Goal: Information Seeking & Learning: Find specific fact

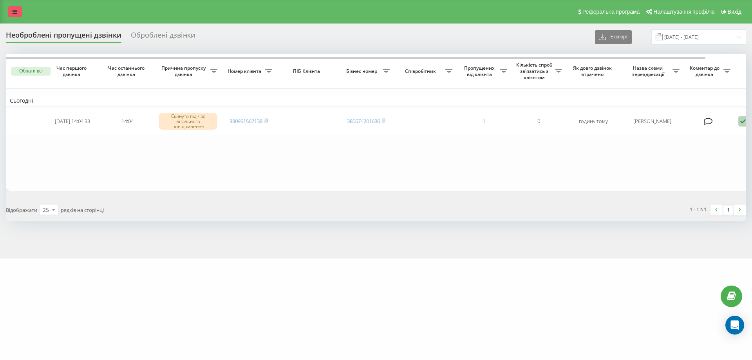
click at [16, 11] on icon at bounding box center [15, 11] width 5 height 5
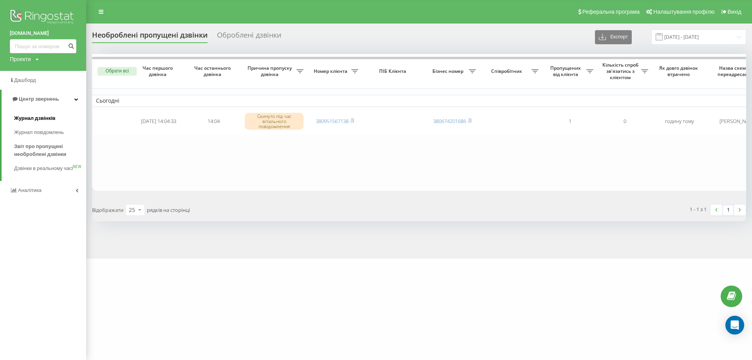
click at [42, 120] on span "Журнал дзвінків" at bounding box center [35, 118] width 42 height 8
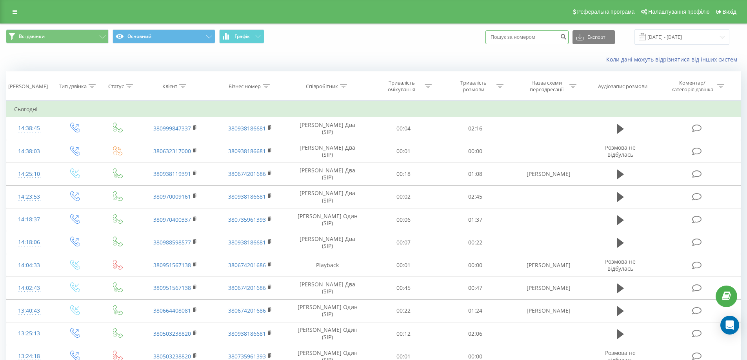
paste input "0969723017"
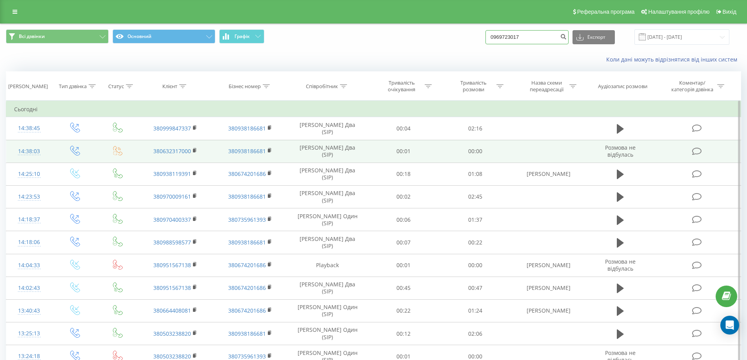
type input "0969723017"
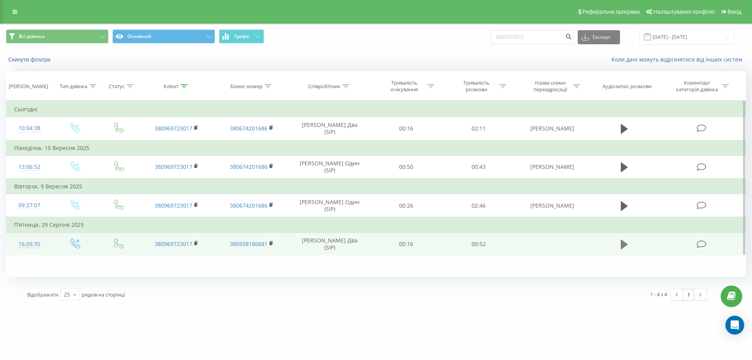
click at [623, 244] on icon at bounding box center [624, 244] width 7 height 9
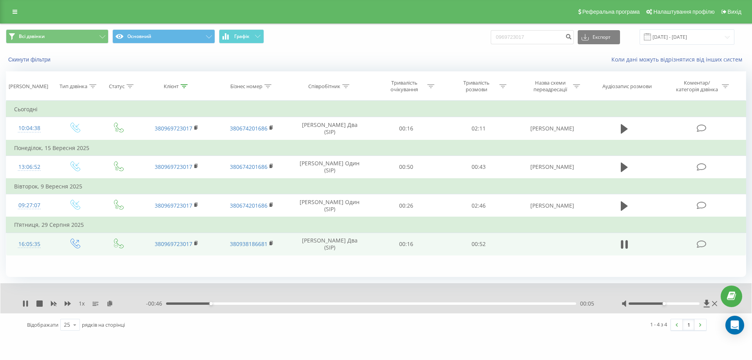
click at [681, 302] on div at bounding box center [671, 304] width 98 height 8
click at [674, 303] on div at bounding box center [664, 304] width 71 height 2
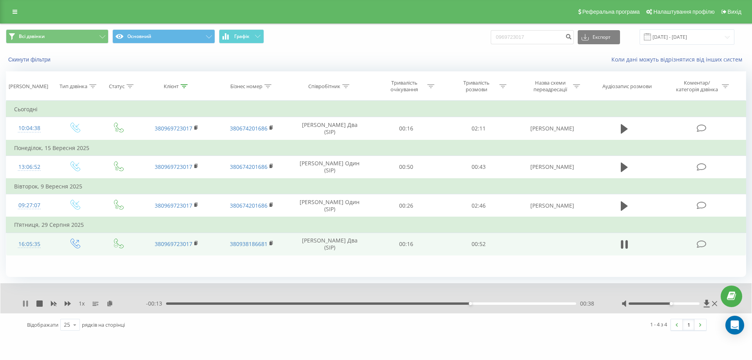
click at [24, 304] on icon at bounding box center [24, 304] width 2 height 6
click at [22, 304] on icon at bounding box center [25, 304] width 6 height 6
click at [694, 303] on div at bounding box center [664, 304] width 71 height 2
click at [375, 303] on div "00:45" at bounding box center [371, 304] width 410 height 2
click at [625, 247] on icon at bounding box center [624, 244] width 7 height 11
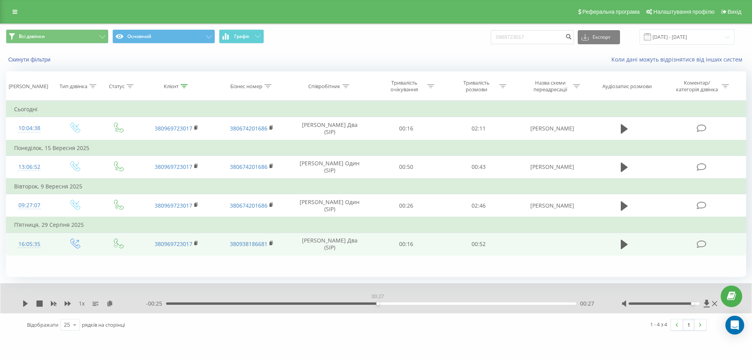
click at [378, 303] on div "00:27" at bounding box center [371, 304] width 410 height 2
click at [26, 306] on icon at bounding box center [25, 304] width 6 height 6
click at [696, 303] on div at bounding box center [664, 304] width 71 height 2
drag, startPoint x: 694, startPoint y: 303, endPoint x: 702, endPoint y: 304, distance: 8.6
click at [702, 304] on div at bounding box center [671, 304] width 98 height 8
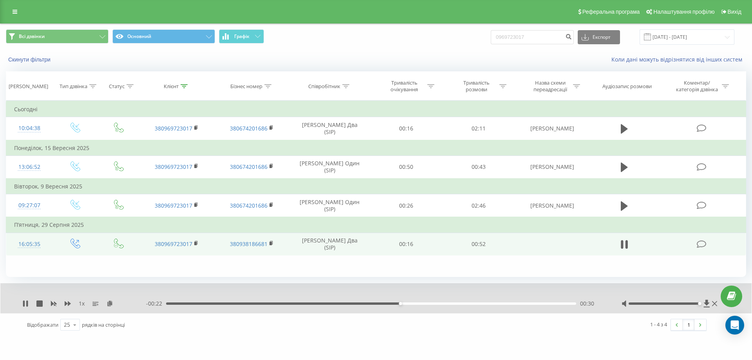
click at [326, 303] on div "00:30" at bounding box center [371, 304] width 410 height 2
click at [623, 247] on icon at bounding box center [622, 244] width 2 height 9
drag, startPoint x: 535, startPoint y: 39, endPoint x: 487, endPoint y: 50, distance: 49.9
click at [447, 44] on div "Всі дзвінки Основний Графік 0969723017 Експорт .csv .xls .xlsx 19.06.2025 - 19.…" at bounding box center [376, 36] width 741 height 15
paste input "380673811550"
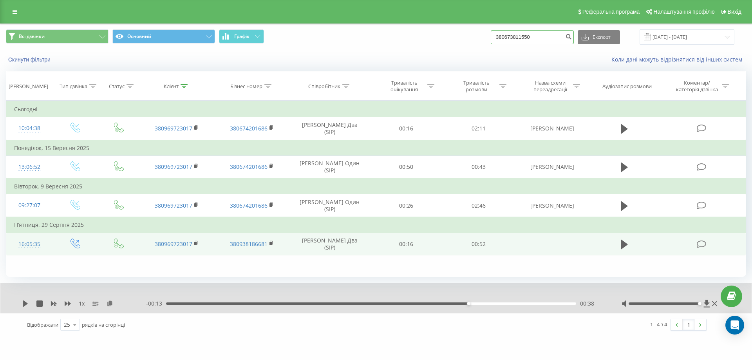
drag, startPoint x: 510, startPoint y: 37, endPoint x: 483, endPoint y: 41, distance: 27.3
click at [483, 41] on div "Всі дзвінки Основний Графік 380673811550 Експорт .csv .xls .xlsx 19.06.2025 - 1…" at bounding box center [376, 36] width 741 height 15
type input "0673811550"
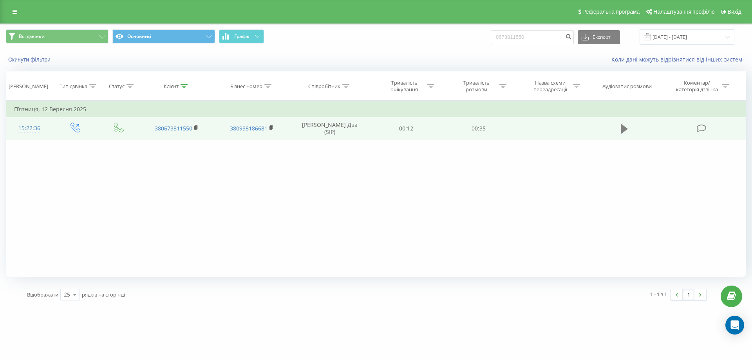
click at [622, 124] on icon at bounding box center [624, 128] width 7 height 11
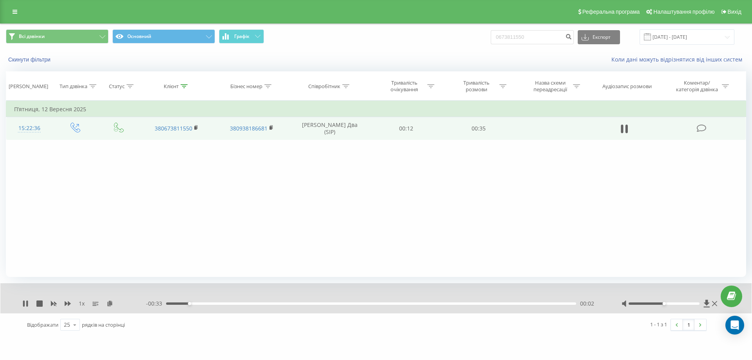
click at [692, 304] on div at bounding box center [664, 304] width 71 height 2
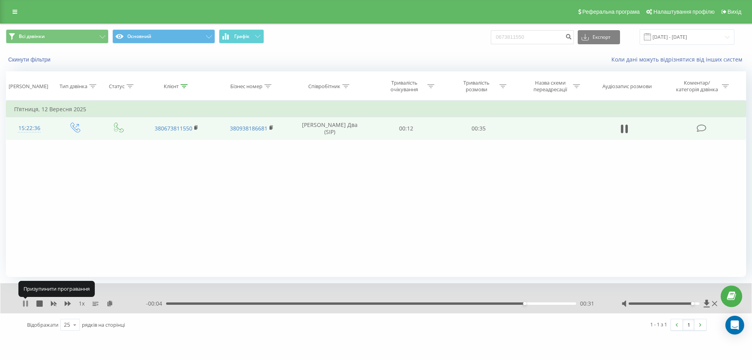
click at [25, 305] on icon at bounding box center [25, 304] width 6 height 6
click at [524, 40] on input "0673811550" at bounding box center [532, 37] width 83 height 14
drag, startPoint x: 524, startPoint y: 40, endPoint x: 535, endPoint y: 37, distance: 11.3
click at [532, 36] on input "0673811550" at bounding box center [532, 37] width 83 height 14
drag, startPoint x: 511, startPoint y: 39, endPoint x: 504, endPoint y: 39, distance: 7.5
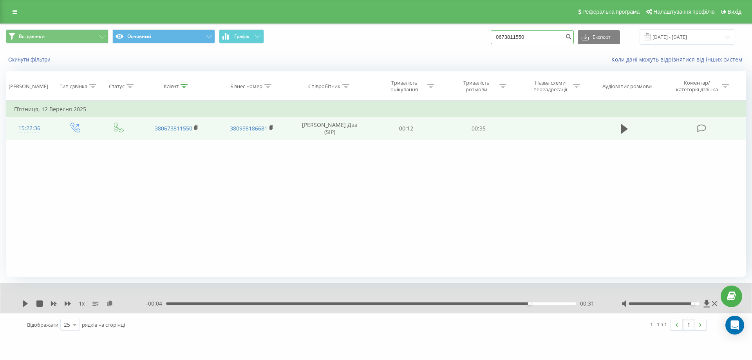
click at [472, 37] on div "Всі дзвінки Основний Графік 0673811550 Експорт .csv .xls .xlsx 19.06.2025 - 19.…" at bounding box center [376, 36] width 741 height 15
paste input "503397512"
type input "0503397512"
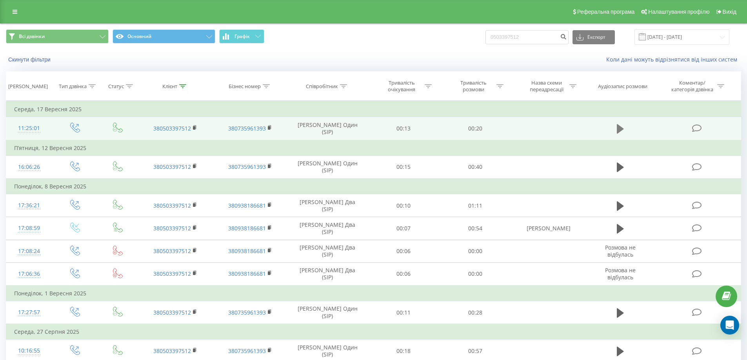
click at [618, 128] on icon at bounding box center [619, 128] width 7 height 9
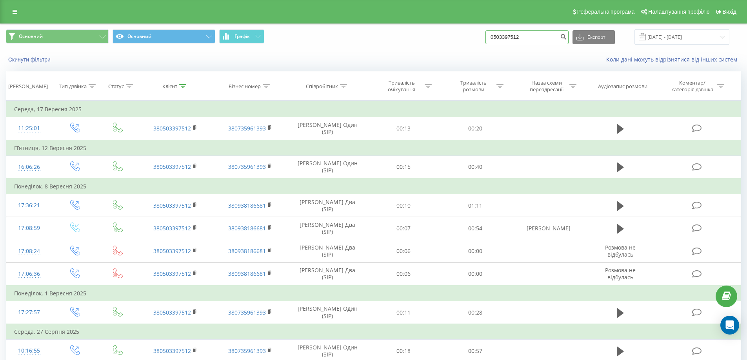
click at [513, 36] on input "0503397512" at bounding box center [526, 37] width 83 height 14
click at [520, 44] on input "0503397512" at bounding box center [526, 37] width 83 height 14
drag, startPoint x: 513, startPoint y: 36, endPoint x: 296, endPoint y: 68, distance: 219.5
click at [296, 68] on div "Основний Основний Графік 0503397512 Експорт .csv .xls .xlsx [DATE] - [DATE] Ски…" at bounding box center [373, 46] width 746 height 45
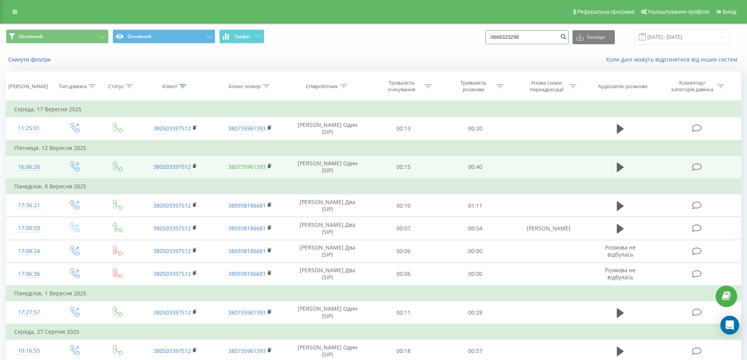
type input "0668323298"
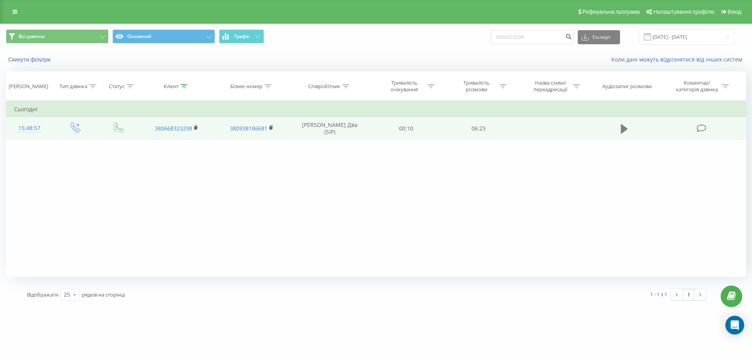
click at [620, 125] on button at bounding box center [625, 129] width 12 height 12
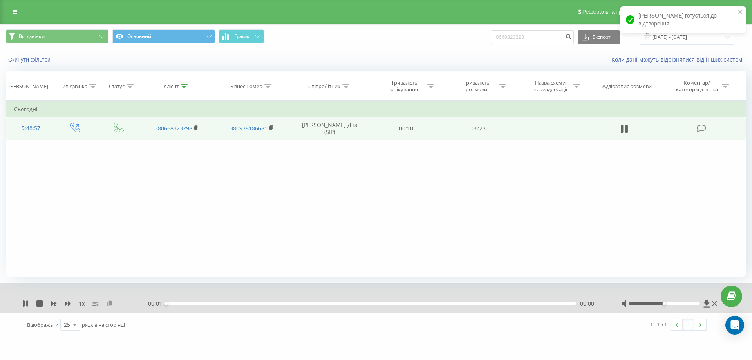
click at [111, 302] on icon at bounding box center [110, 303] width 7 height 5
click at [20, 302] on div "1 x - 06:16 00:08 00:08" at bounding box center [376, 298] width 752 height 30
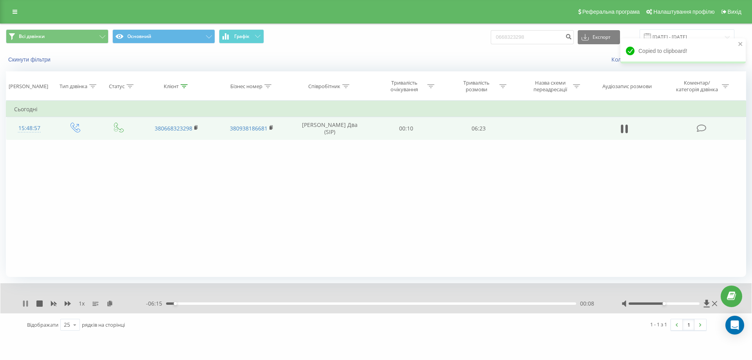
click at [25, 304] on icon at bounding box center [25, 304] width 6 height 6
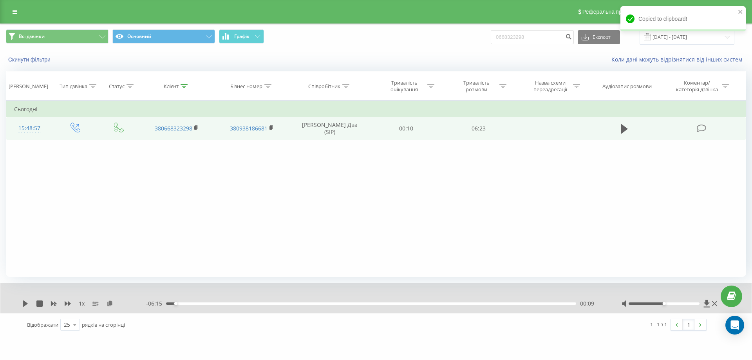
click at [293, 248] on div "Фільтрувати за умовою Дорівнює Введіть значення Скасувати OK Фільтрувати за умо…" at bounding box center [376, 189] width 741 height 176
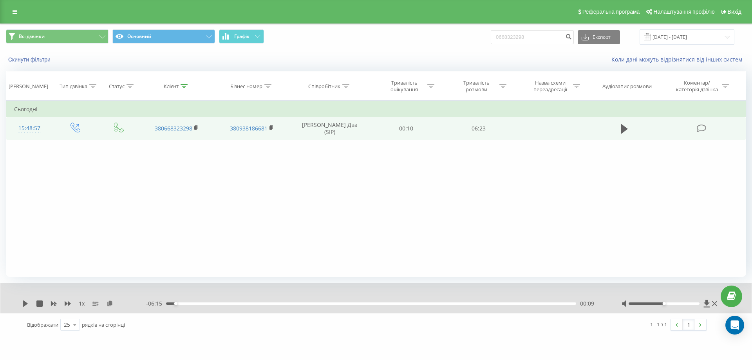
click at [695, 304] on div at bounding box center [664, 304] width 71 height 2
